Goal: Information Seeking & Learning: Learn about a topic

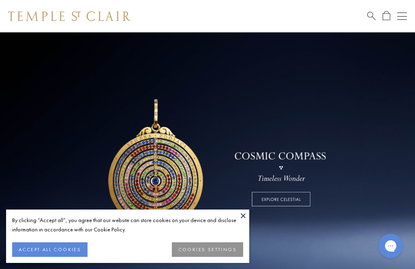
click at [55, 253] on button "ACCEPT ALL COOKIES" at bounding box center [49, 250] width 75 height 15
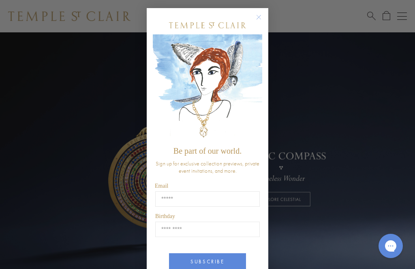
click at [256, 8] on div "Close dialog Be part of our world. Sign up for exclusive collection previews, p…" at bounding box center [208, 152] width 122 height 305
click at [262, 16] on circle "Close dialog" at bounding box center [259, 18] width 10 height 10
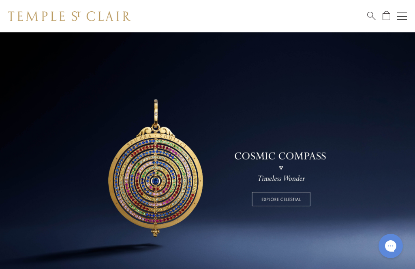
click at [400, 19] on div "Open navigation" at bounding box center [402, 19] width 10 height 0
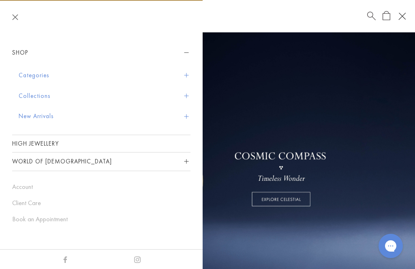
click at [187, 95] on span "Sidebar navigation" at bounding box center [186, 96] width 4 height 4
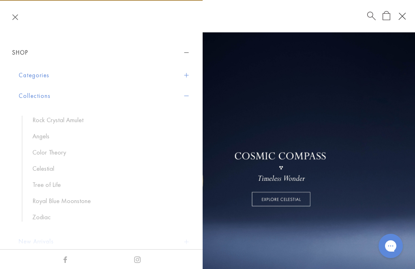
click at [71, 118] on link "Rock Crystal Amulet" at bounding box center [107, 120] width 150 height 9
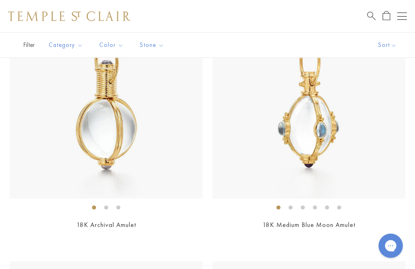
scroll to position [470, 0]
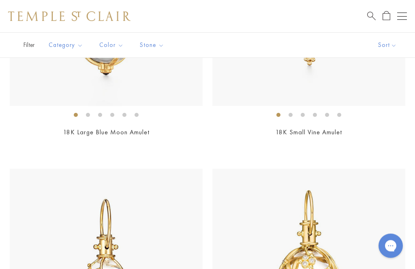
click at [404, 12] on button "Open navigation" at bounding box center [402, 16] width 10 height 10
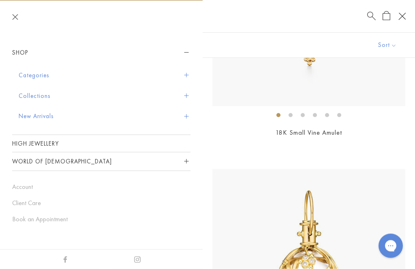
scroll to position [818, 0]
click at [183, 93] on button "Collections" at bounding box center [105, 96] width 172 height 21
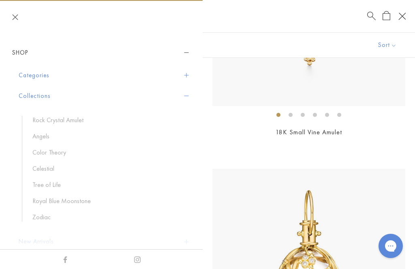
click at [41, 216] on link "Zodiac" at bounding box center [107, 217] width 150 height 9
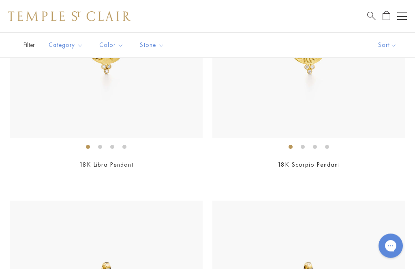
scroll to position [259, 0]
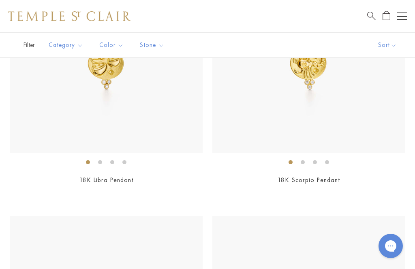
click at [402, 14] on button "Open navigation" at bounding box center [402, 16] width 10 height 10
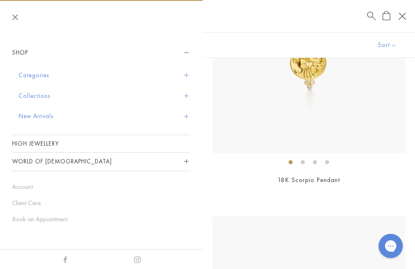
click at [190, 92] on button "Collections" at bounding box center [105, 96] width 172 height 21
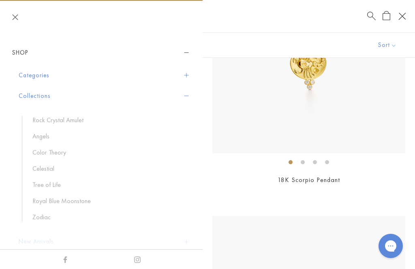
click at [64, 148] on link "Color Theory" at bounding box center [107, 152] width 150 height 9
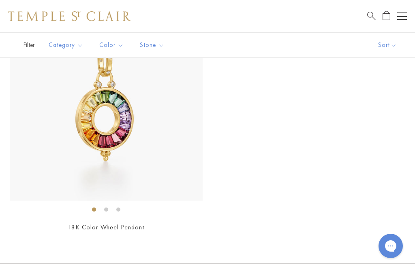
scroll to position [1746, 0]
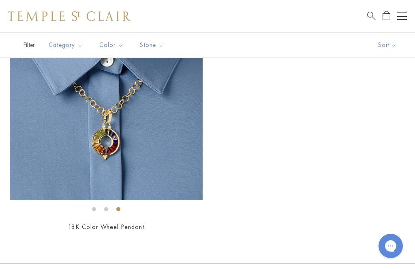
click at [398, 13] on button "Open navigation" at bounding box center [402, 16] width 10 height 10
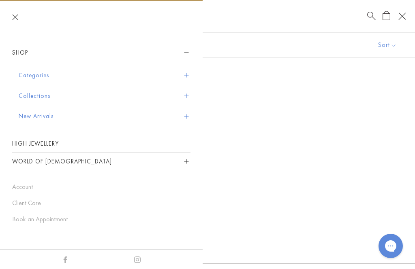
click at [190, 90] on button "Collections" at bounding box center [105, 96] width 172 height 21
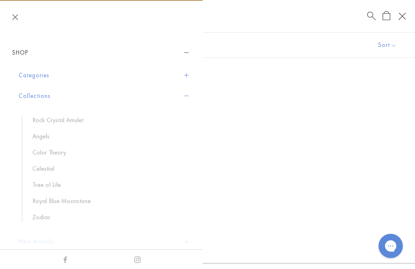
click at [46, 162] on ul "Rock Crystal Amulet Angels Color Theory Celestial Tree of Life Royal Blue Moons…" at bounding box center [106, 169] width 169 height 106
click at [47, 172] on link "Celestial" at bounding box center [107, 169] width 150 height 9
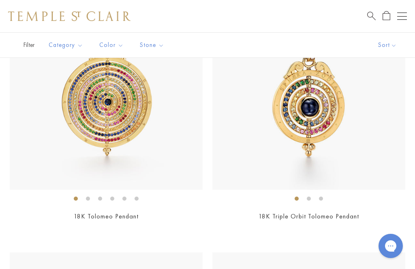
scroll to position [1756, 0]
click at [305, 109] on img at bounding box center [308, 94] width 193 height 193
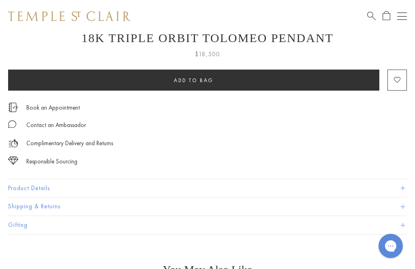
scroll to position [416, 0]
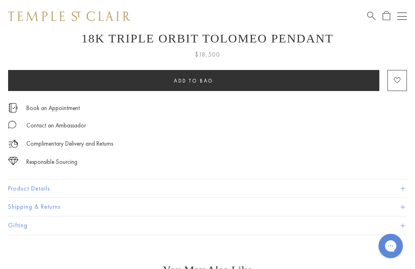
click at [405, 188] on button "Product Details" at bounding box center [207, 189] width 399 height 18
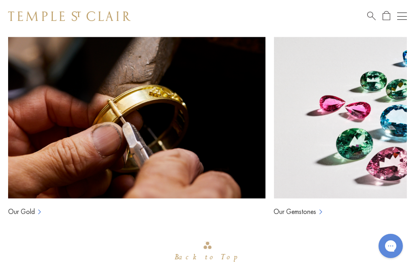
scroll to position [1077, 0]
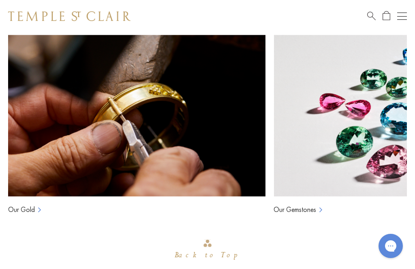
click at [310, 209] on link "Our Gemstones" at bounding box center [295, 210] width 43 height 10
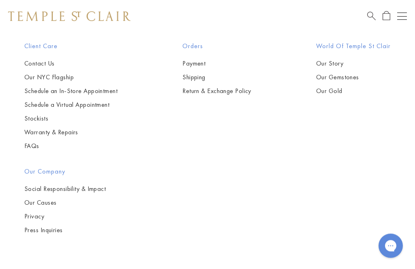
scroll to position [7460, 0]
